Goal: Ask a question: Seek information or help from site administrators or community

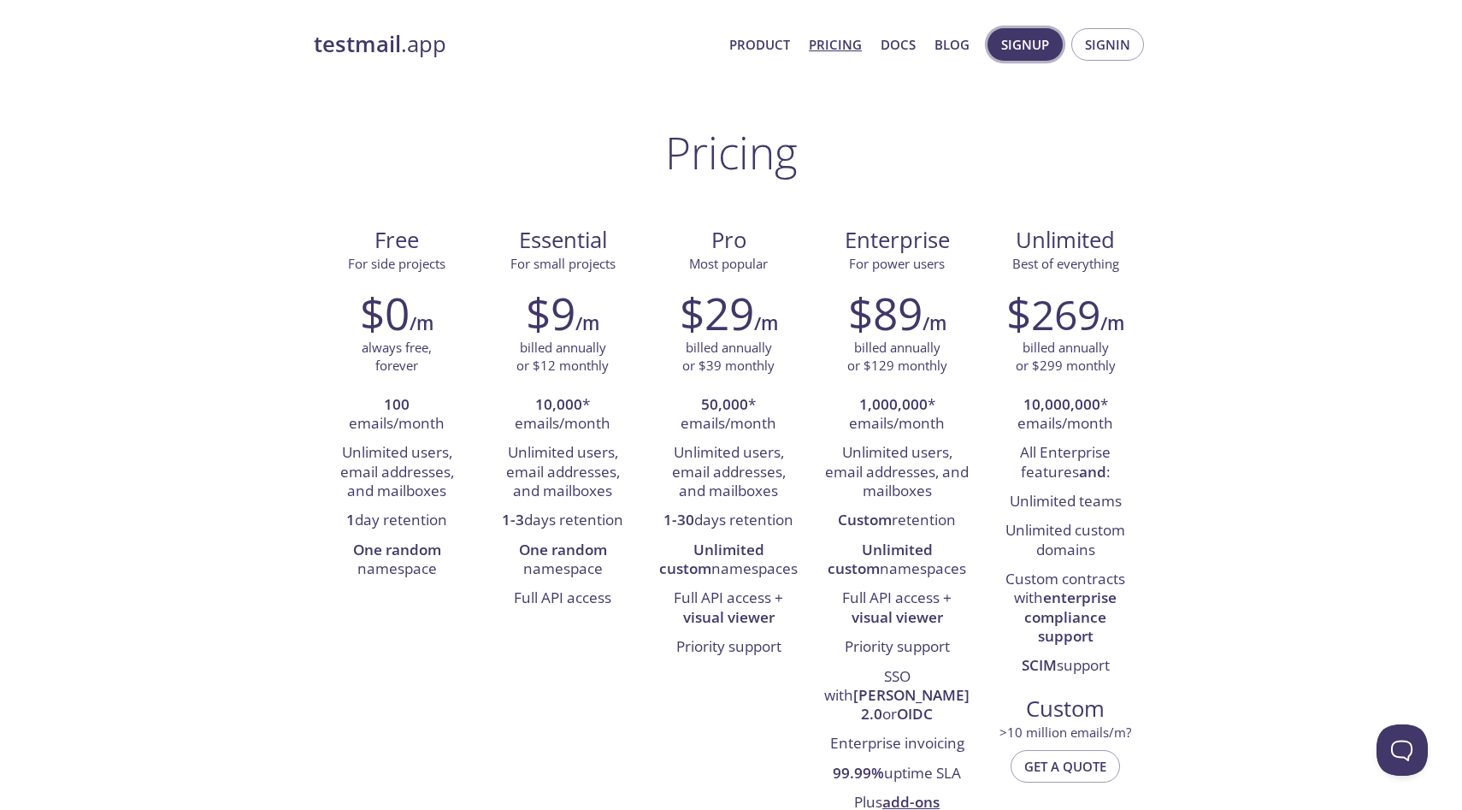
click at [1006, 56] on button "Signup" at bounding box center [1025, 44] width 75 height 32
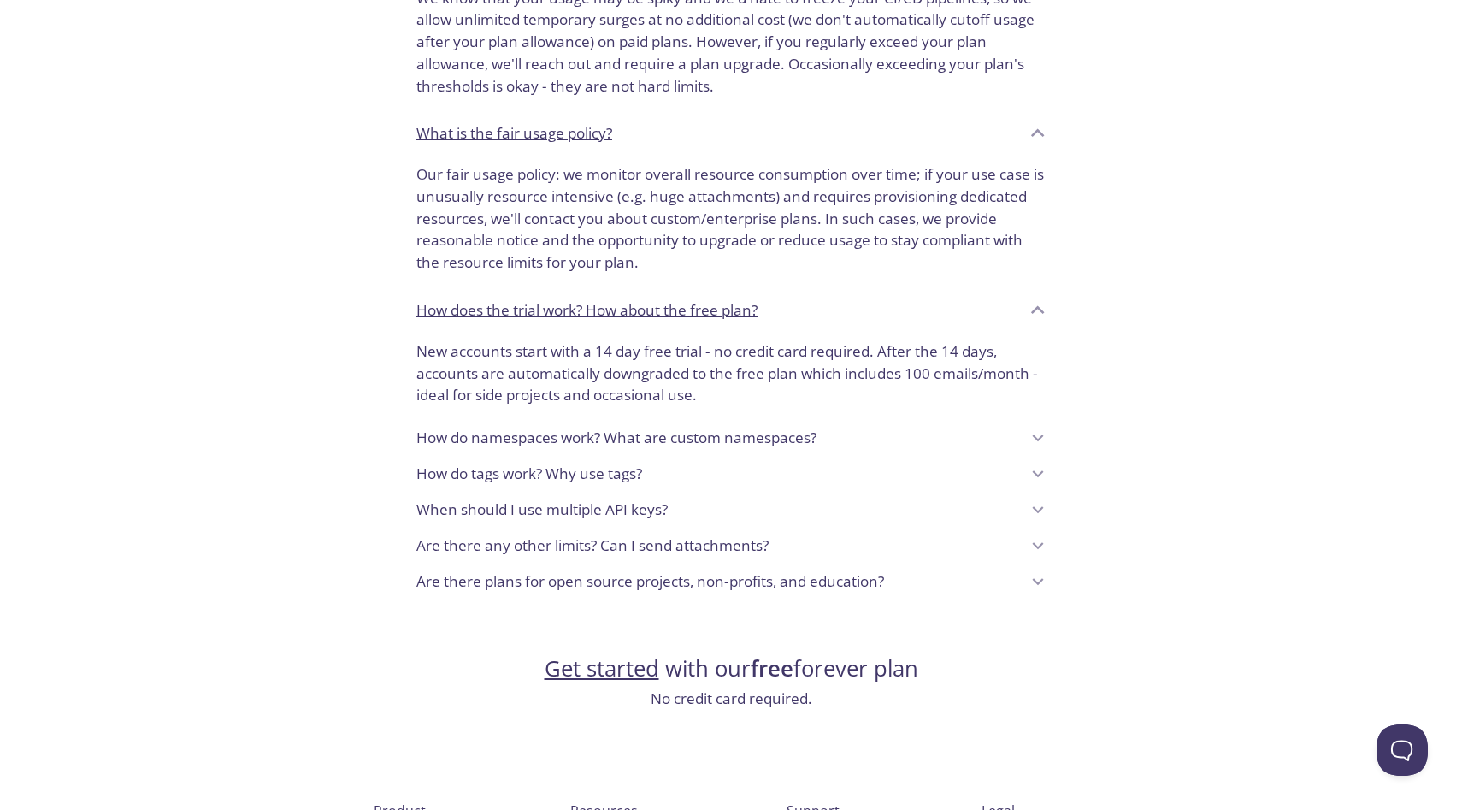
scroll to position [1287, 0]
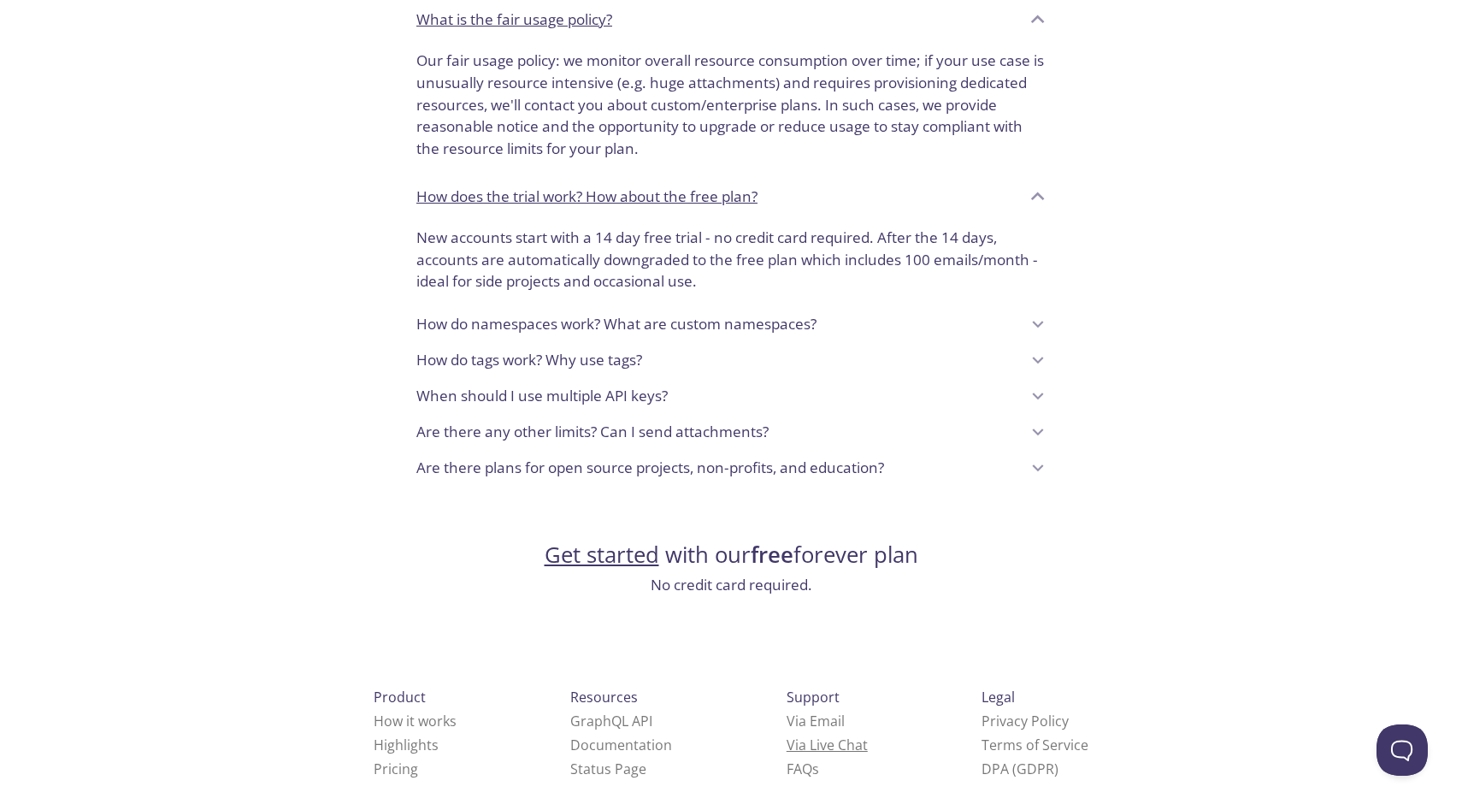
click at [787, 735] on link "Via Live Chat" at bounding box center [827, 744] width 81 height 19
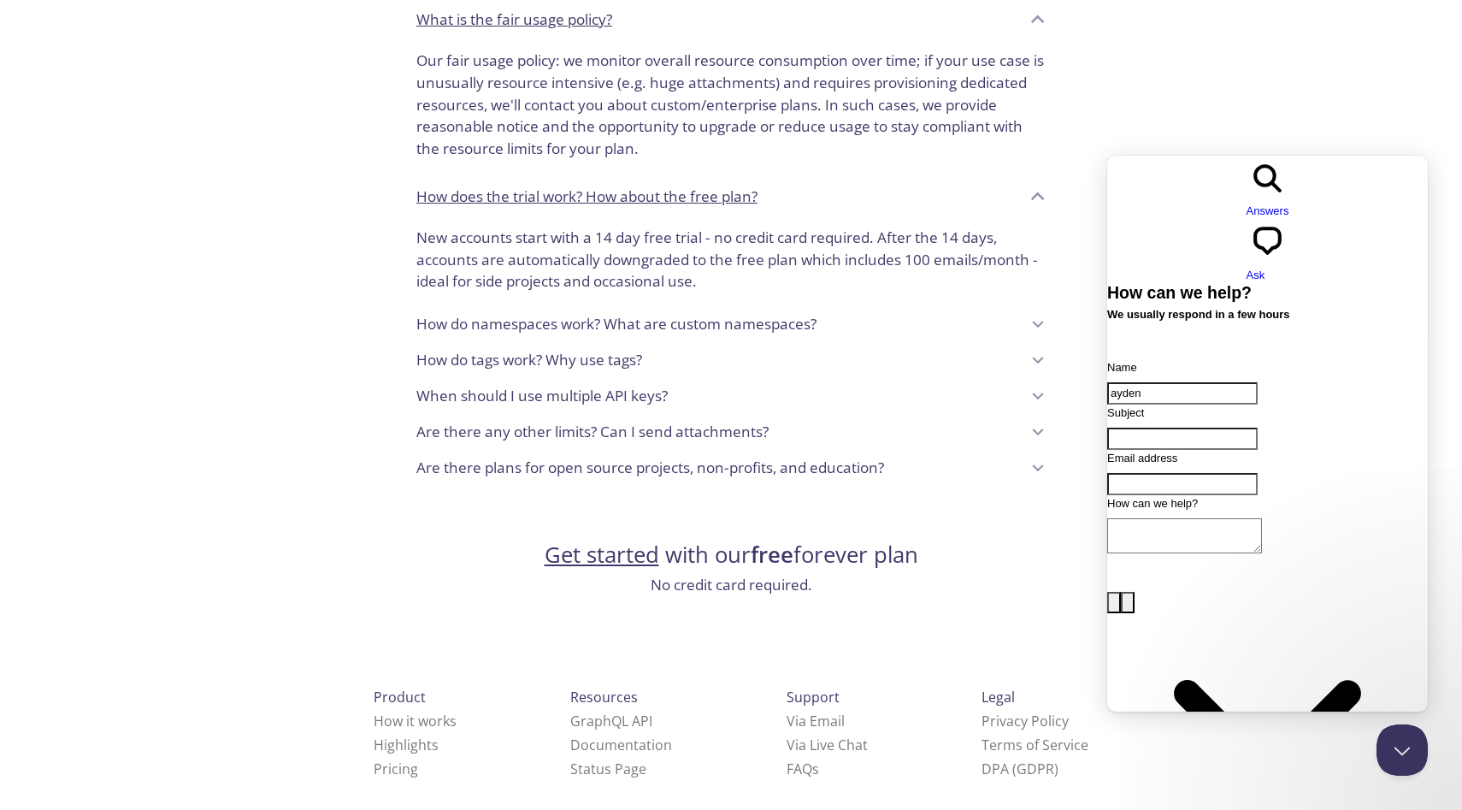
type input "ayden"
click at [1188, 428] on input "Subject" at bounding box center [1182, 439] width 150 height 22
type input "github education"
click at [1200, 473] on input "Email address" at bounding box center [1182, 484] width 150 height 22
type input "[EMAIL_ADDRESS][DOMAIN_NAME]"
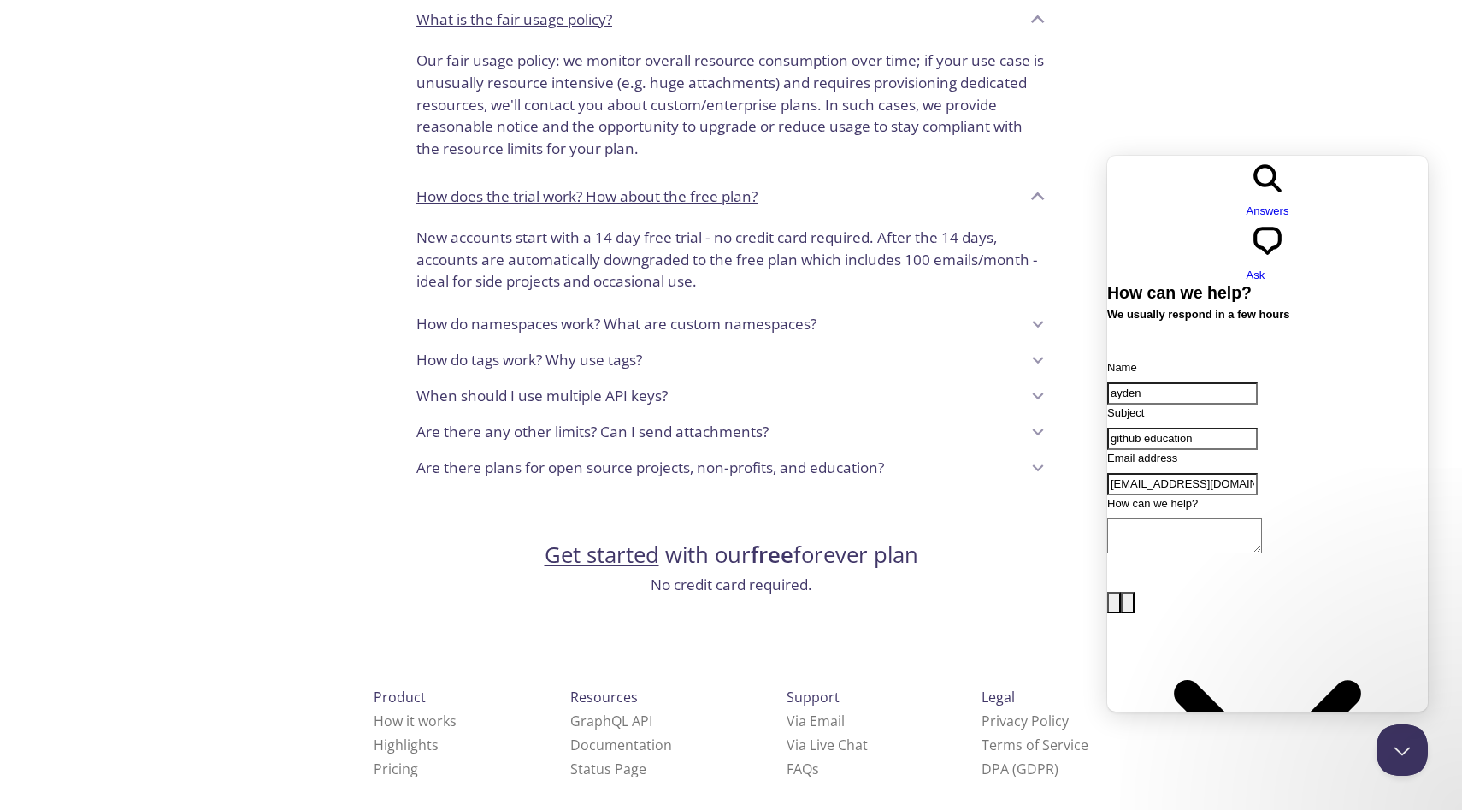
click at [1230, 428] on input "github education" at bounding box center [1182, 439] width 150 height 22
click at [1159, 518] on textarea "How can we help?" at bounding box center [1184, 535] width 155 height 35
paste textarea "github education"
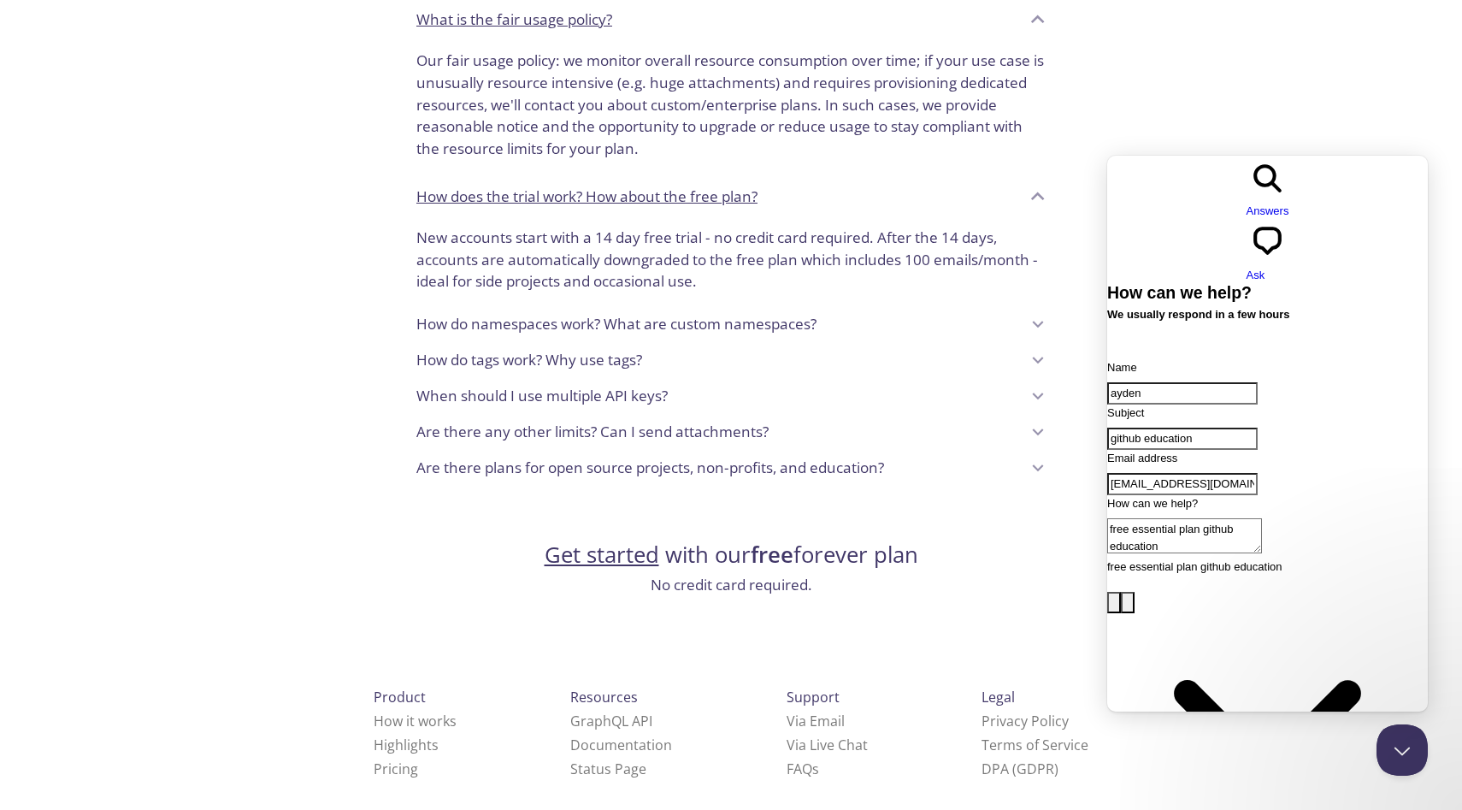
type textarea "free essential plan github education"
